Goal: Find specific page/section: Find specific page/section

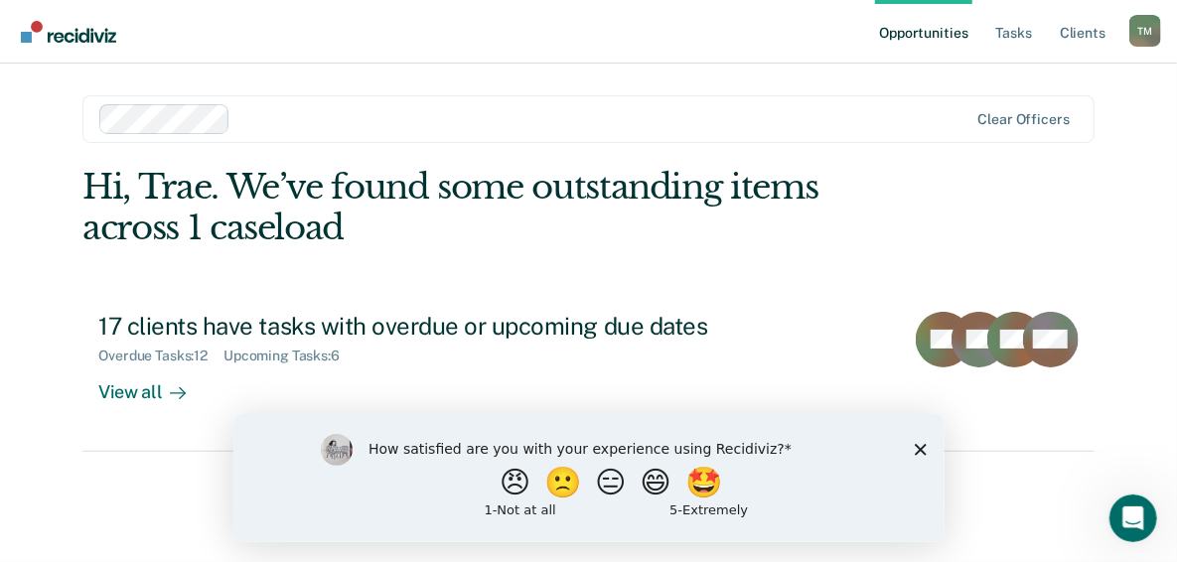
click at [920, 446] on polygon "Close survey" at bounding box center [920, 449] width 12 height 12
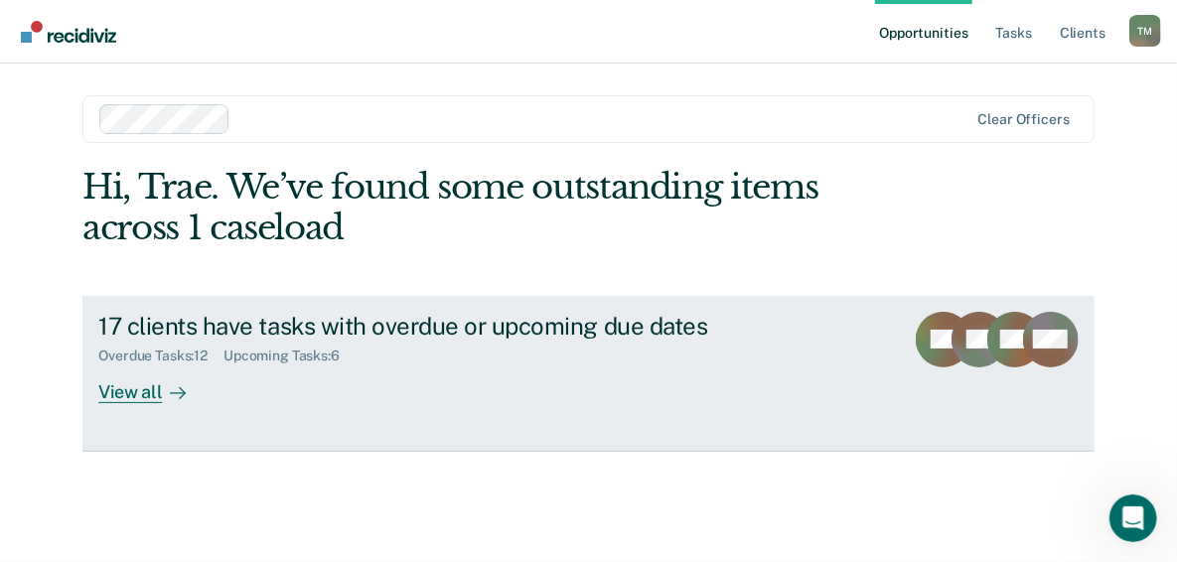
click at [111, 397] on div "View all" at bounding box center [153, 383] width 111 height 39
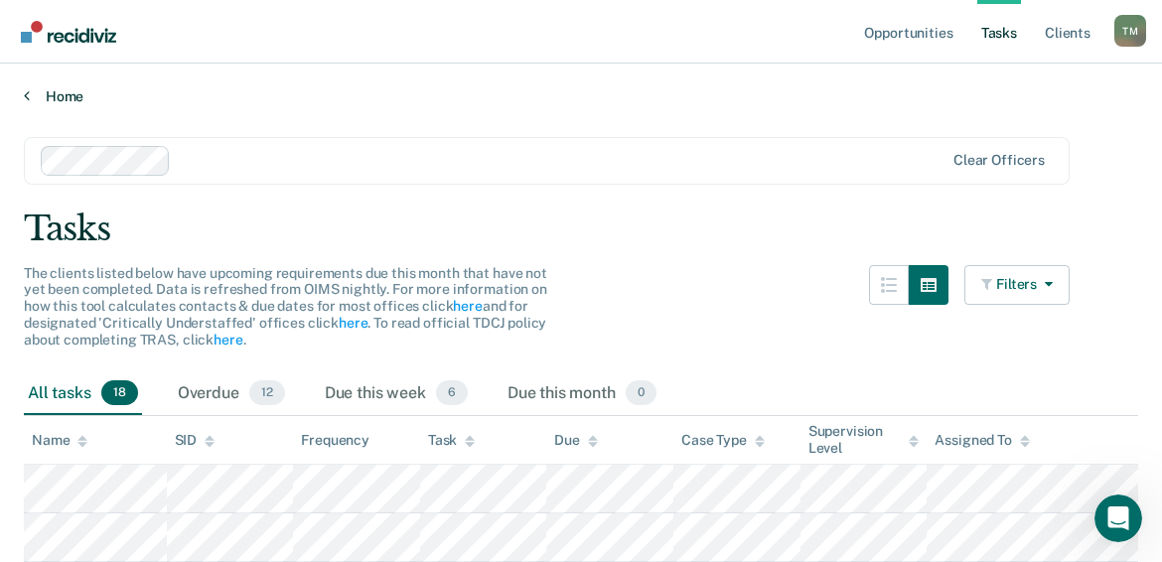
click at [46, 89] on link "Home" at bounding box center [581, 96] width 1114 height 18
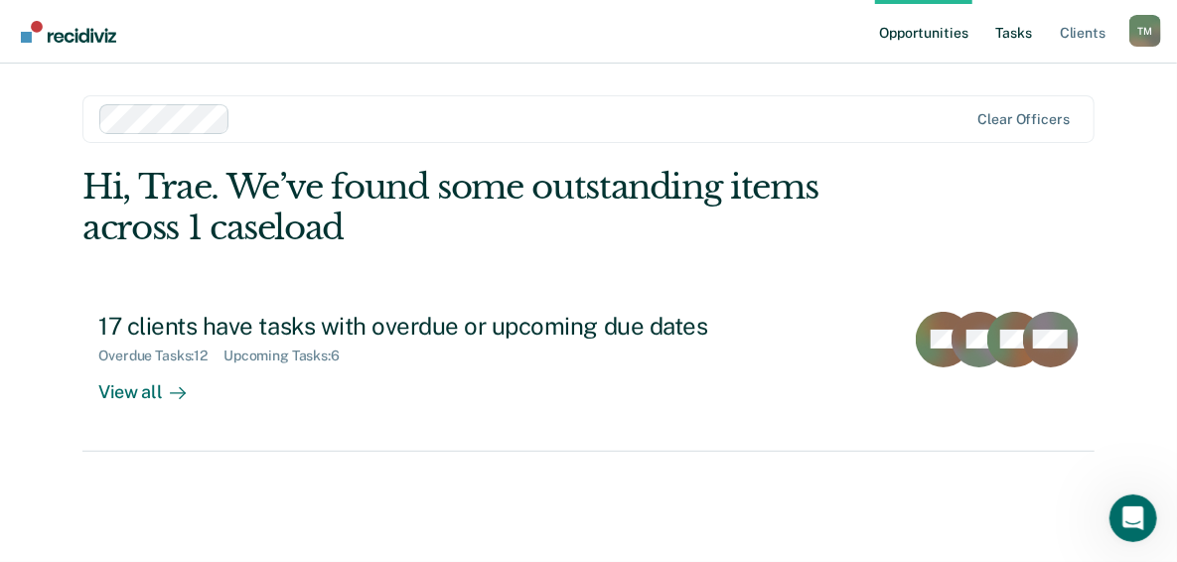
click at [1021, 34] on link "Tasks" at bounding box center [1014, 32] width 44 height 64
